Goal: Transaction & Acquisition: Purchase product/service

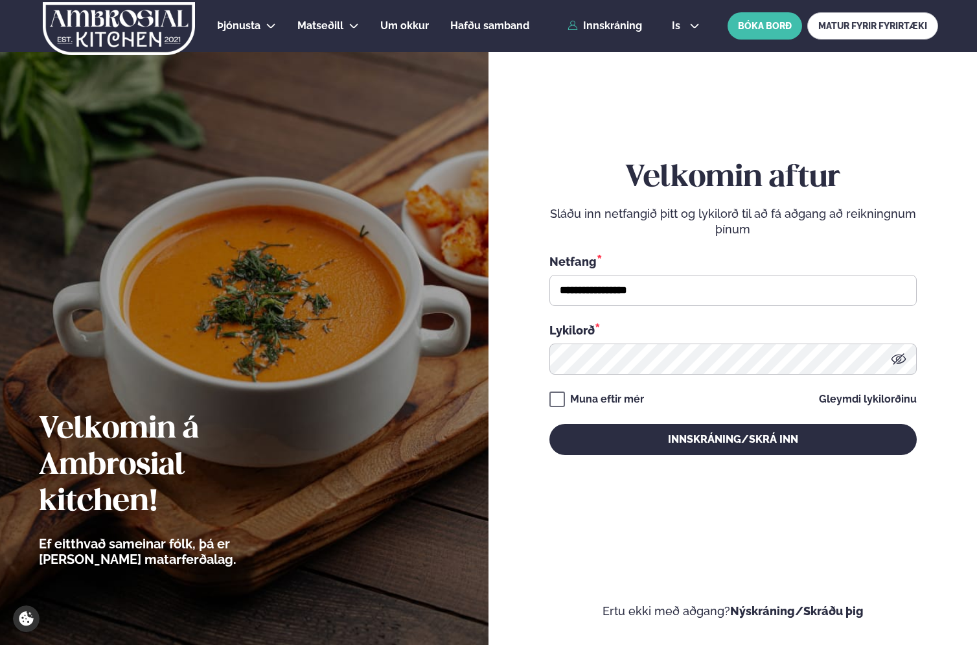
type input "**********"
click at [549, 424] on button "Innskráning/Skrá inn" at bounding box center [732, 439] width 367 height 31
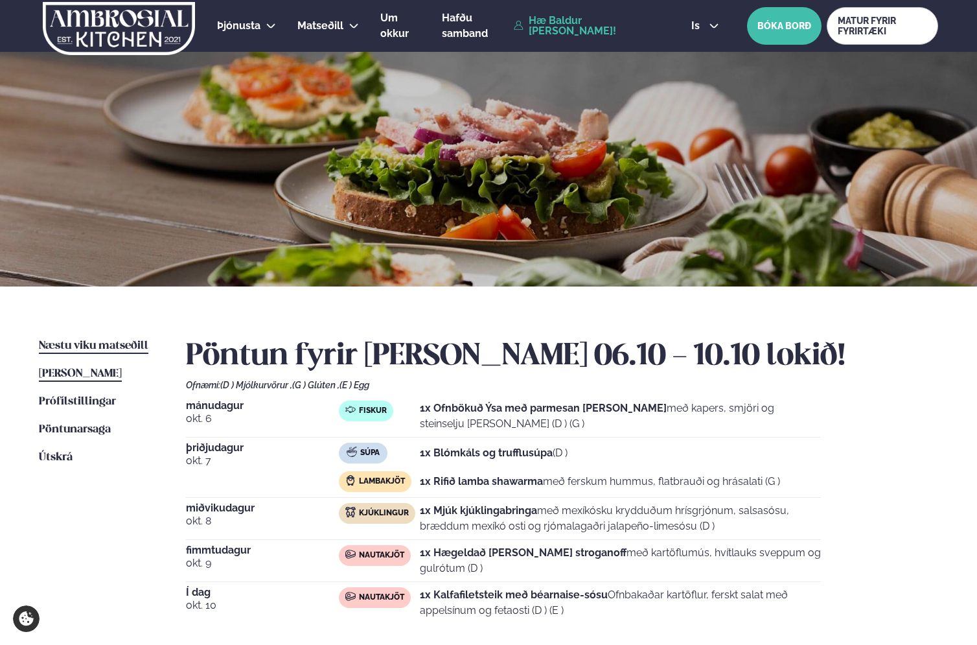
click at [115, 349] on span "Næstu viku matseðill" at bounding box center [93, 345] width 109 height 11
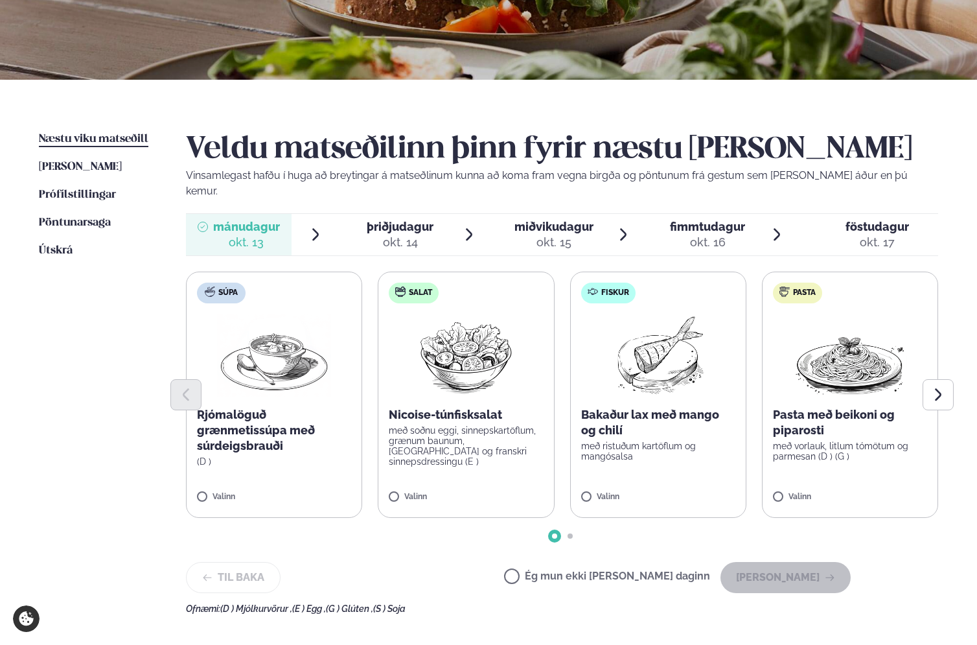
scroll to position [229, 0]
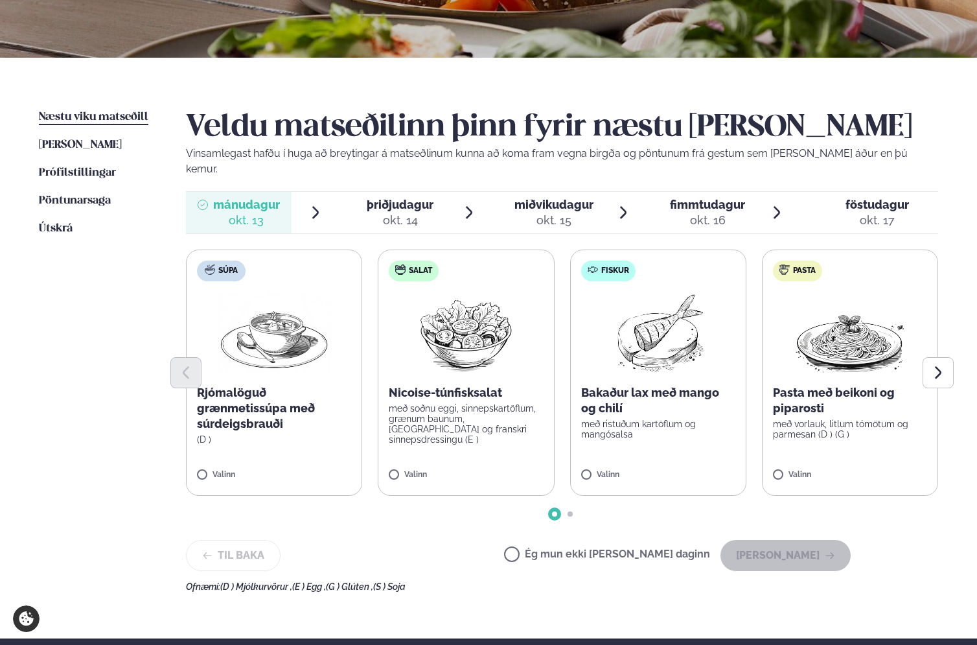
click at [612, 387] on p "Bakaður lax með mango og chilí" at bounding box center [658, 400] width 154 height 31
click at [794, 553] on button "[PERSON_NAME]" at bounding box center [785, 555] width 130 height 31
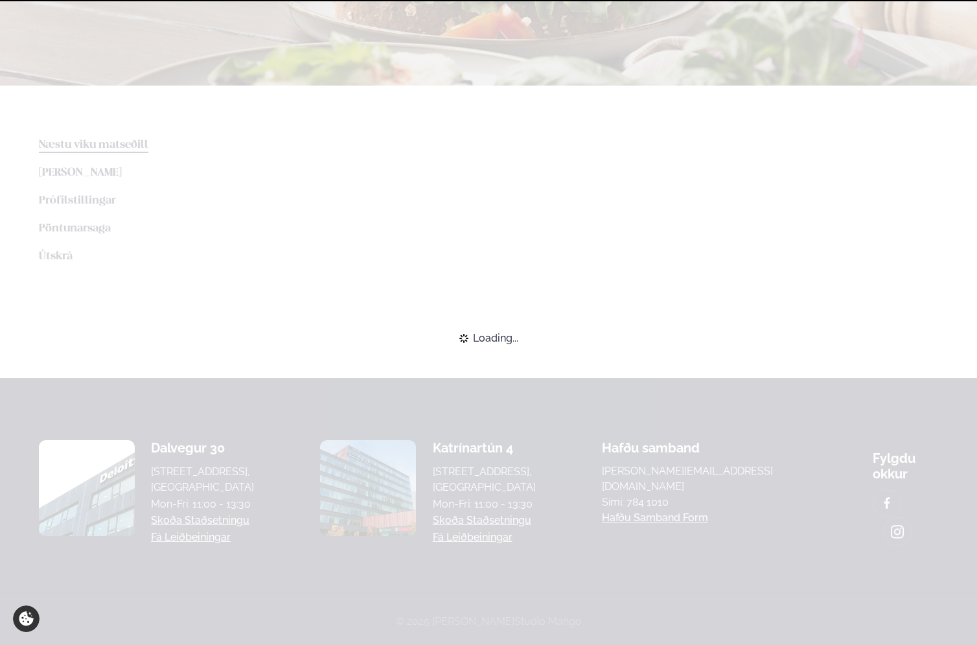
scroll to position [196, 0]
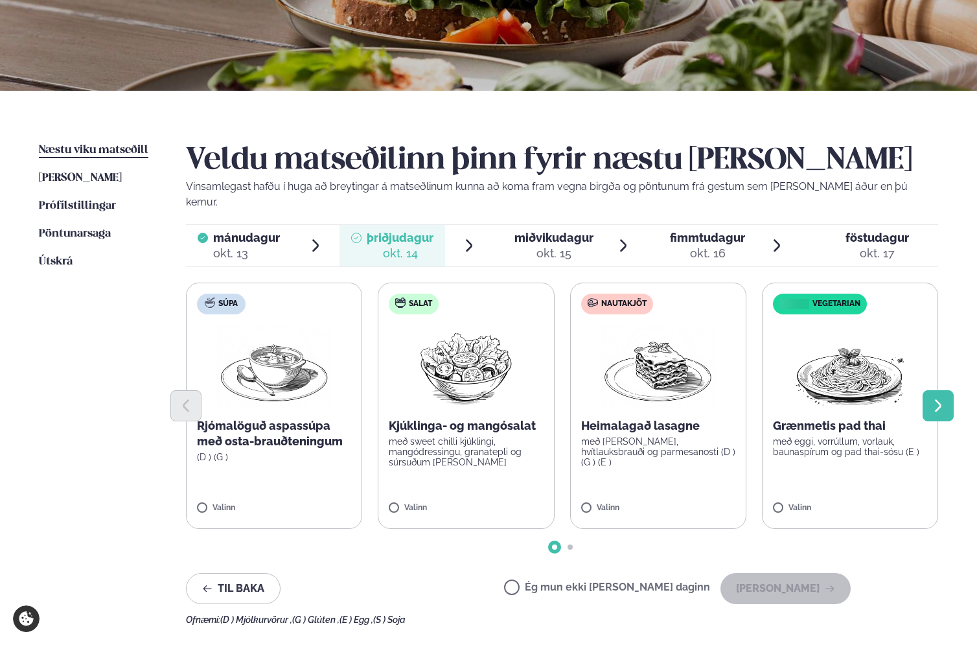
click at [938, 398] on icon "Next slide" at bounding box center [938, 406] width 16 height 16
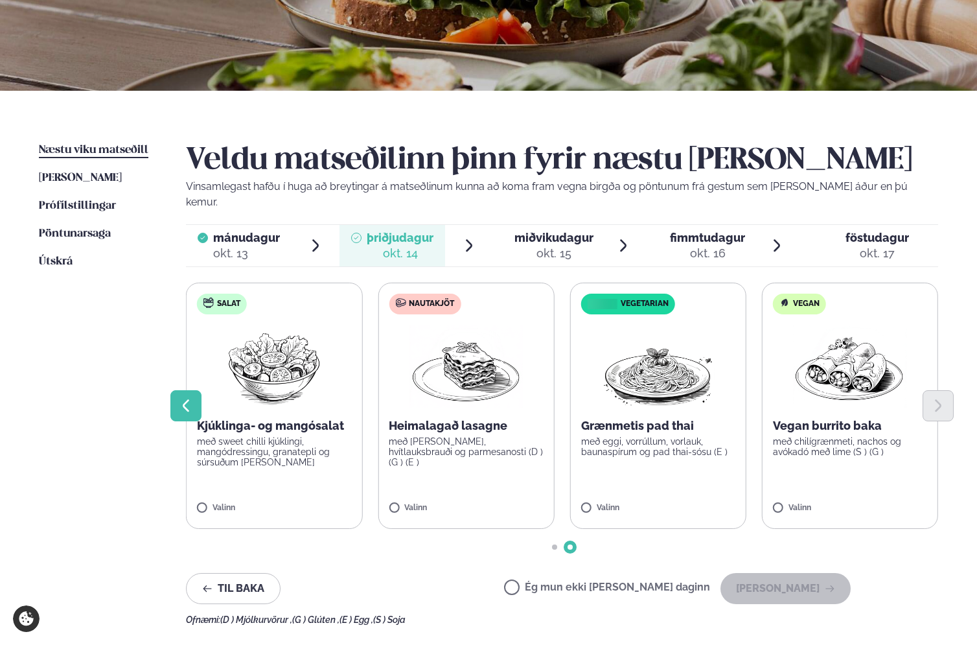
click at [188, 399] on button "Previous slide" at bounding box center [185, 405] width 31 height 31
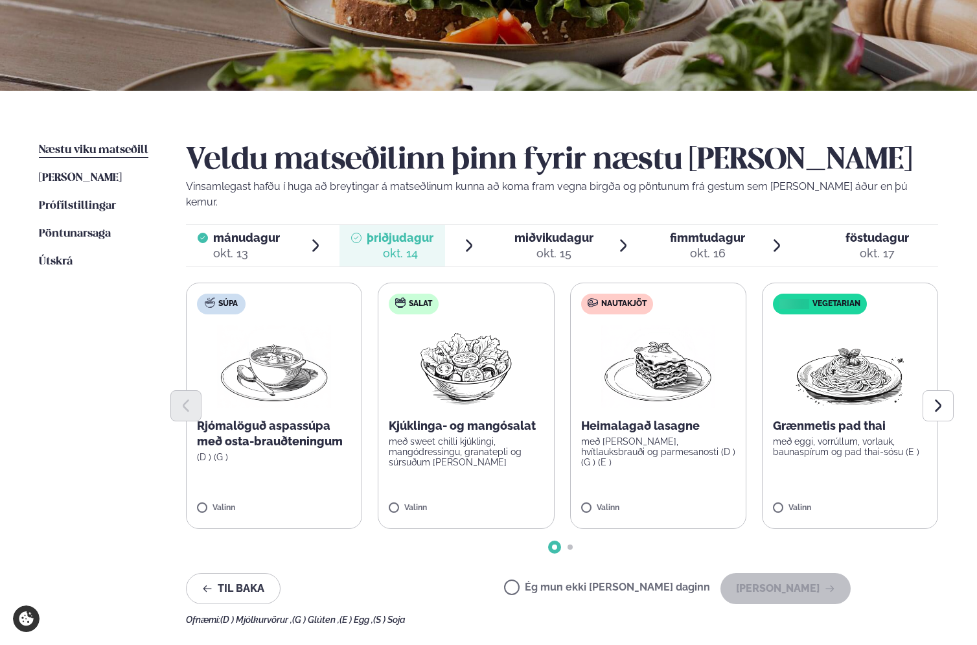
click at [658, 402] on div at bounding box center [562, 405] width 752 height 31
click at [638, 436] on p "með [PERSON_NAME], hvítlauksbrauði og parmesanosti (D ) (G ) (E )" at bounding box center [658, 451] width 154 height 31
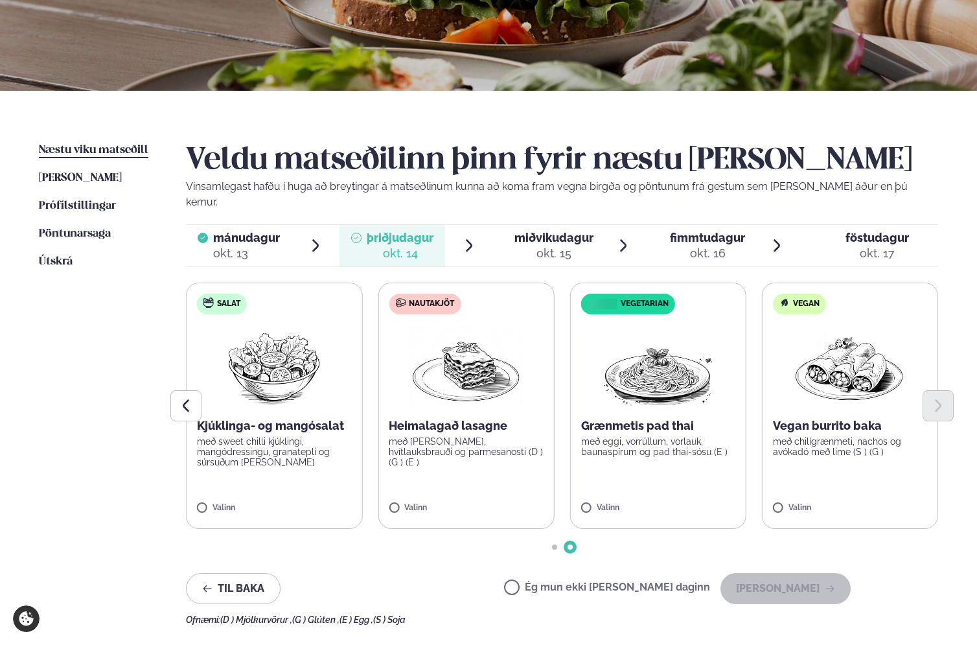
click at [464, 436] on p "með [PERSON_NAME], hvítlauksbrauði og parmesanosti (D ) (G ) (E )" at bounding box center [466, 451] width 154 height 31
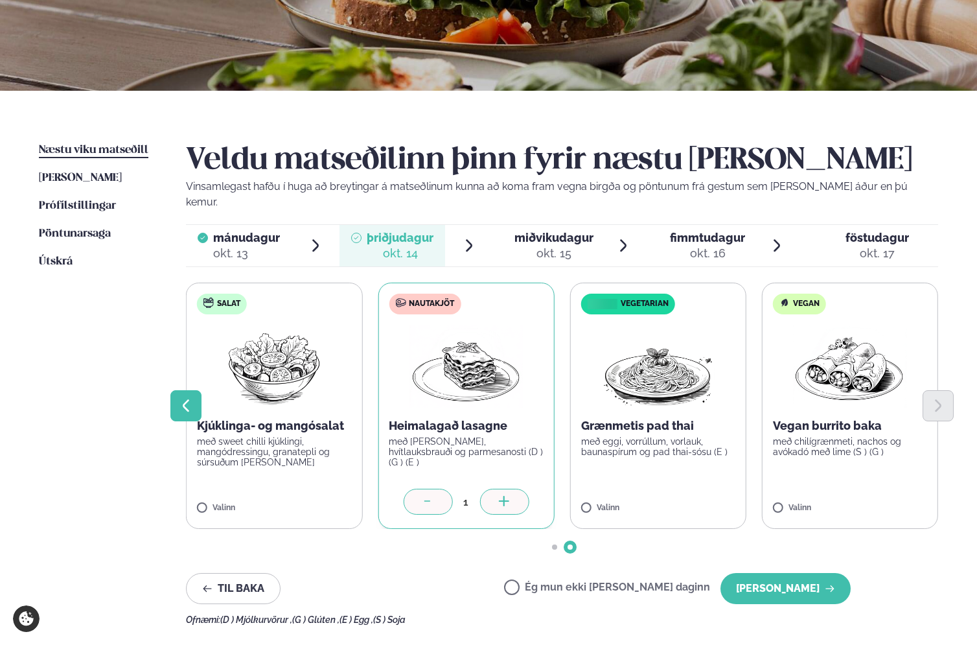
click at [185, 398] on icon "Previous slide" at bounding box center [186, 406] width 16 height 16
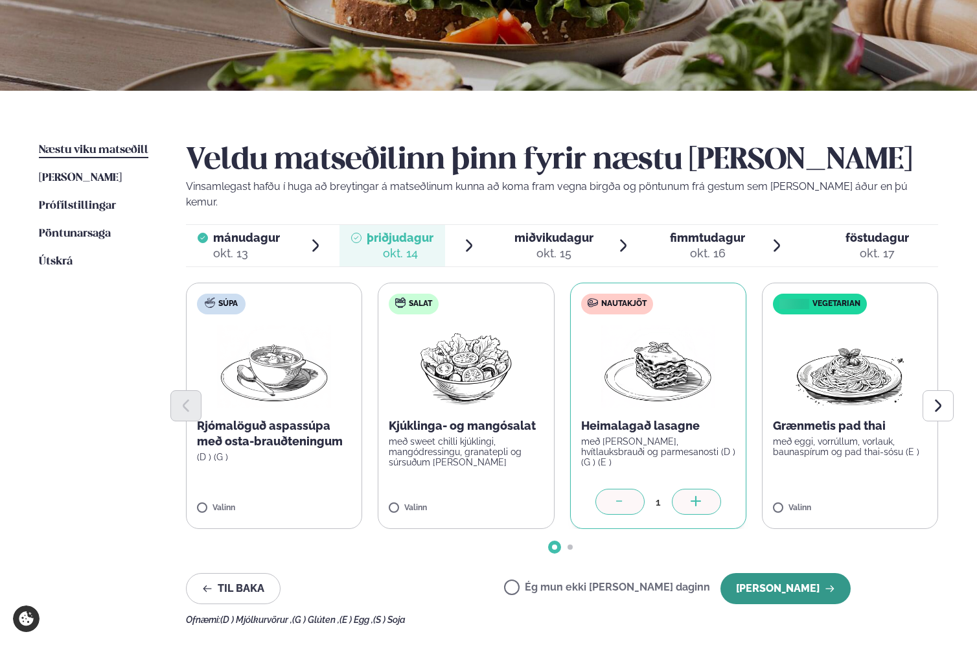
click at [796, 573] on button "[PERSON_NAME]" at bounding box center [785, 588] width 130 height 31
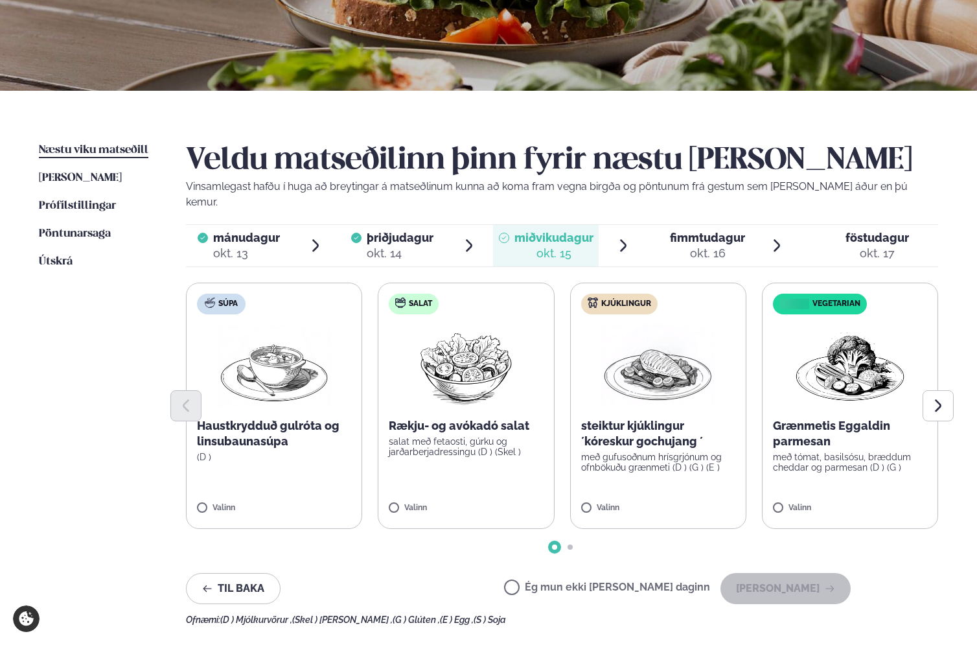
click at [634, 433] on p "steiktur kjúklingur ´kóreskur gochujang ´" at bounding box center [658, 433] width 154 height 31
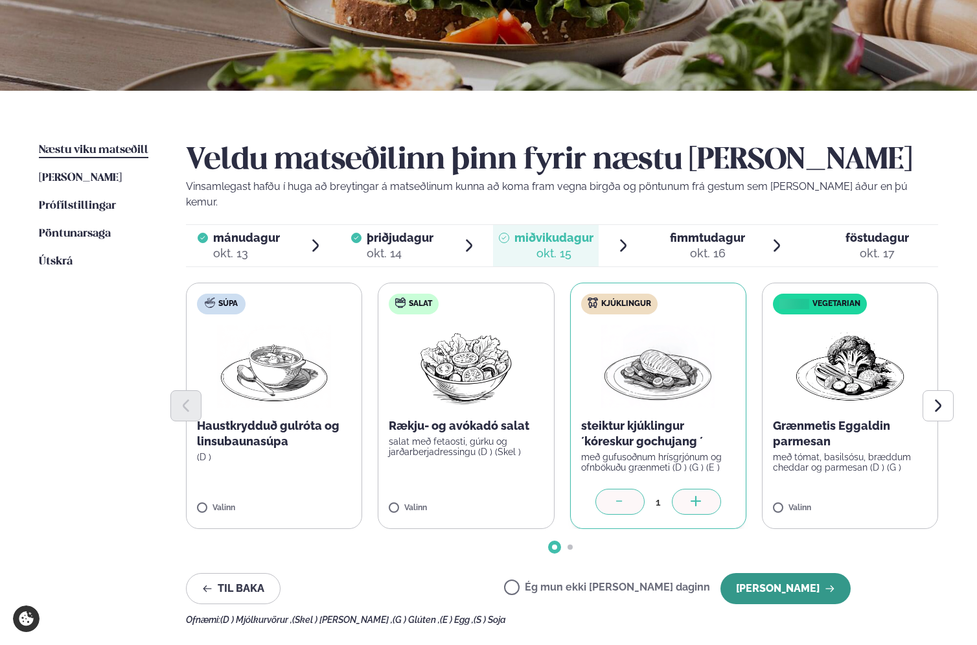
click at [785, 575] on button "[PERSON_NAME]" at bounding box center [785, 588] width 130 height 31
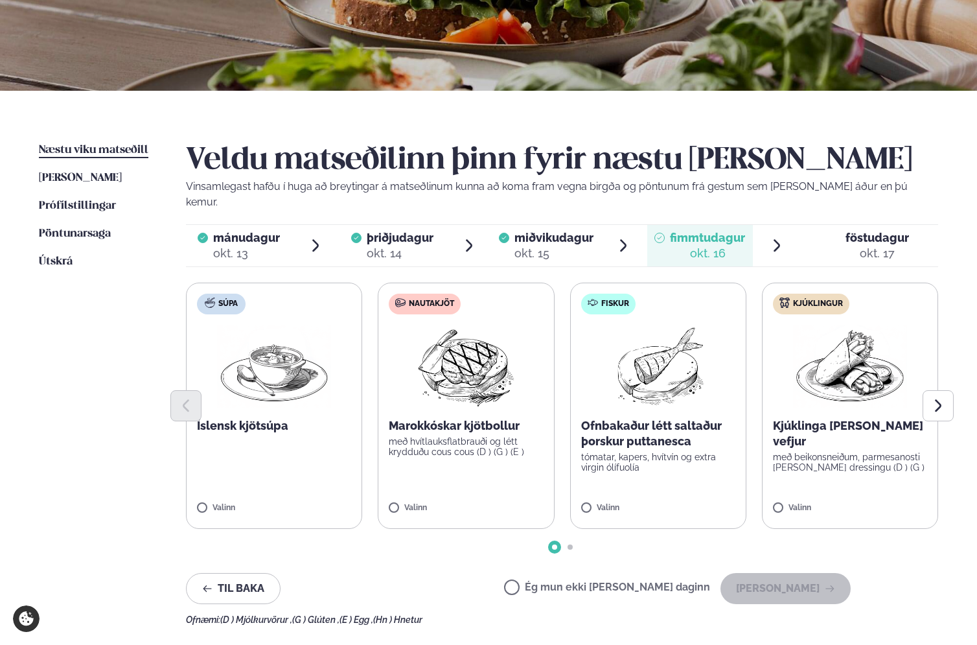
click at [440, 436] on p "með hvítlauksflatbrauði og létt krydduðu cous cous (D ) (G ) (E )" at bounding box center [466, 446] width 154 height 21
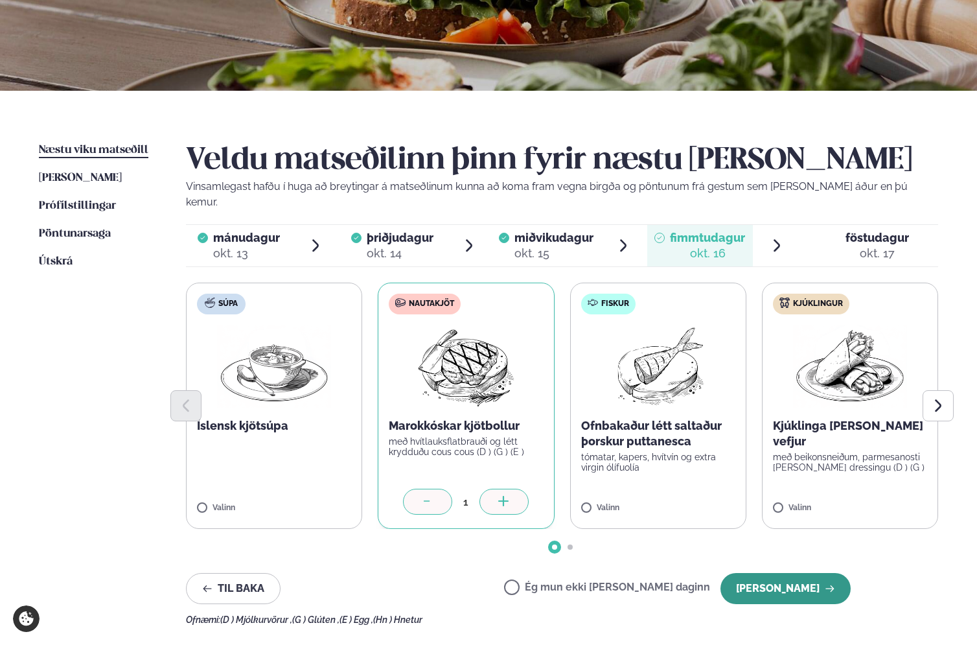
click at [766, 573] on button "[PERSON_NAME]" at bounding box center [785, 588] width 130 height 31
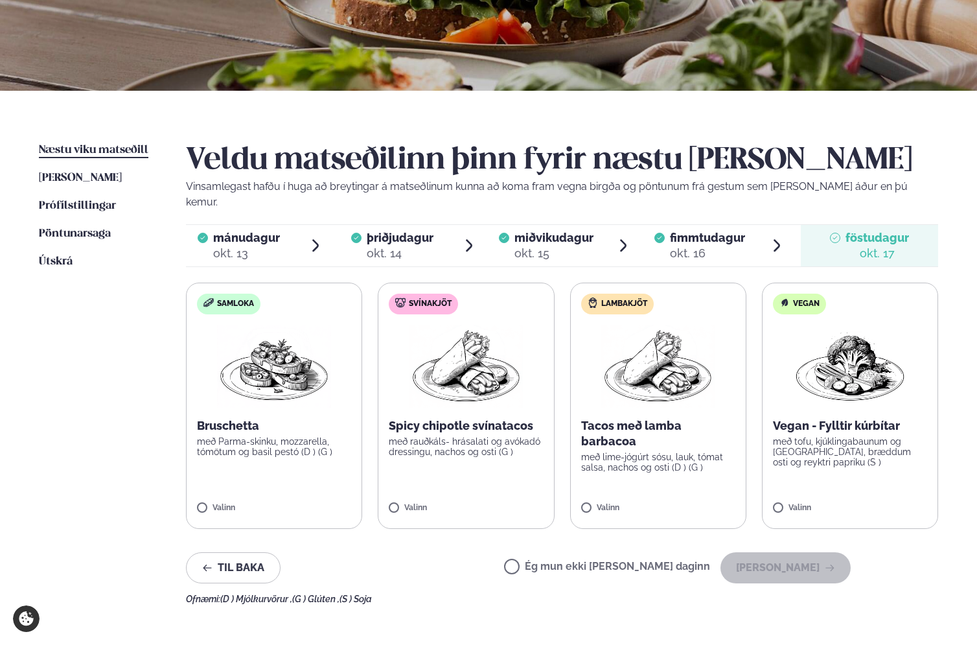
click at [644, 452] on p "með lime-jógúrt sósu, lauk, tómat salsa, nachos og osti (D ) (G )" at bounding box center [658, 462] width 154 height 21
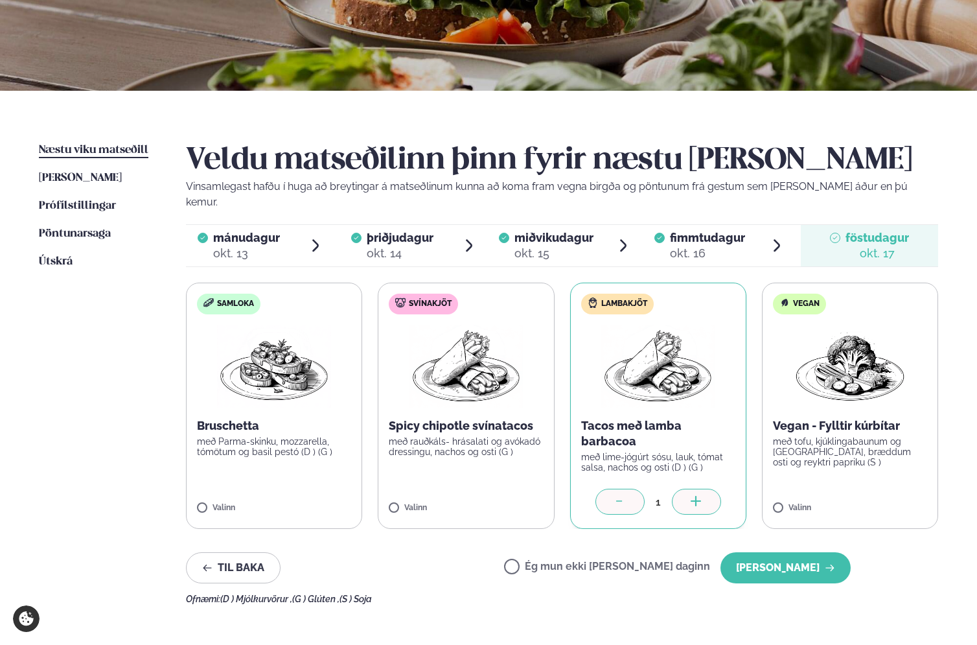
click at [464, 439] on p "með rauðkáls- hrásalati og avókadó dressingu, nachos og osti (G )" at bounding box center [466, 446] width 154 height 21
click at [630, 494] on div at bounding box center [619, 501] width 49 height 26
click at [621, 496] on icon at bounding box center [619, 502] width 13 height 13
click at [610, 488] on div at bounding box center [619, 501] width 49 height 26
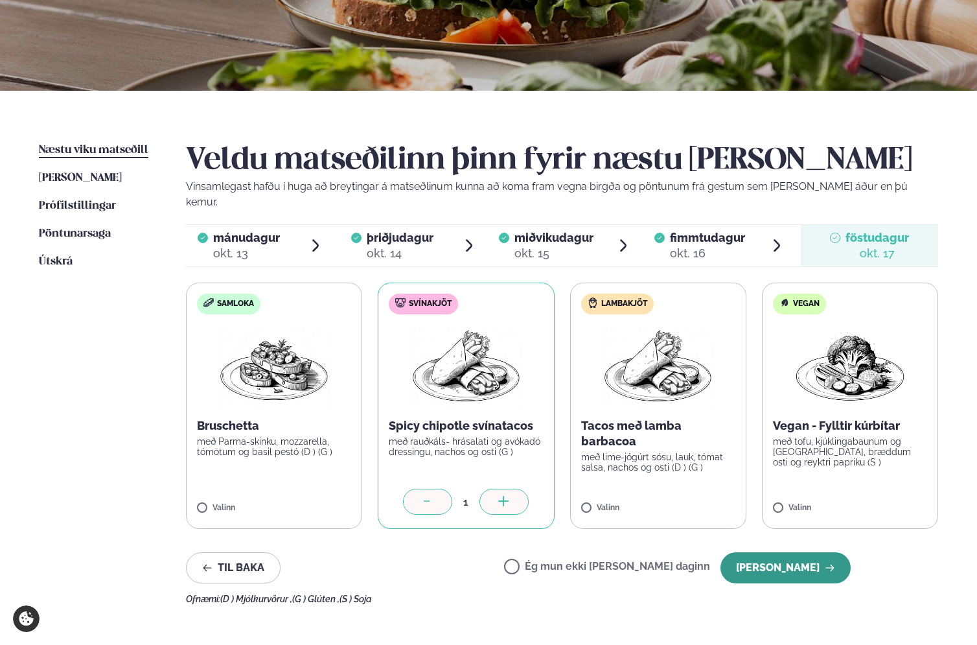
click at [779, 552] on button "[PERSON_NAME]" at bounding box center [785, 567] width 130 height 31
